Goal: Navigation & Orientation: Find specific page/section

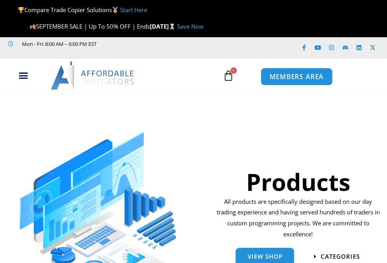
click at [290, 78] on span "MEMBERS AREA" at bounding box center [296, 76] width 54 height 7
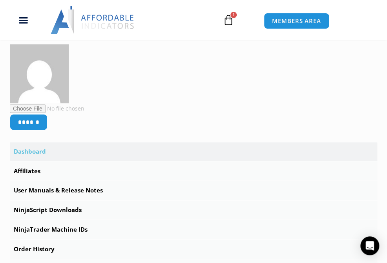
scroll to position [188, 0]
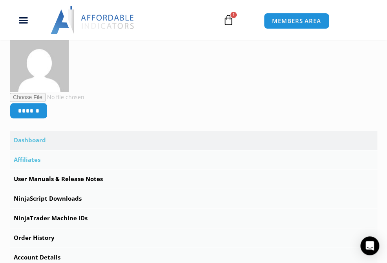
click at [31, 160] on link "Affiliates" at bounding box center [193, 160] width 367 height 19
